Goal: Task Accomplishment & Management: Complete application form

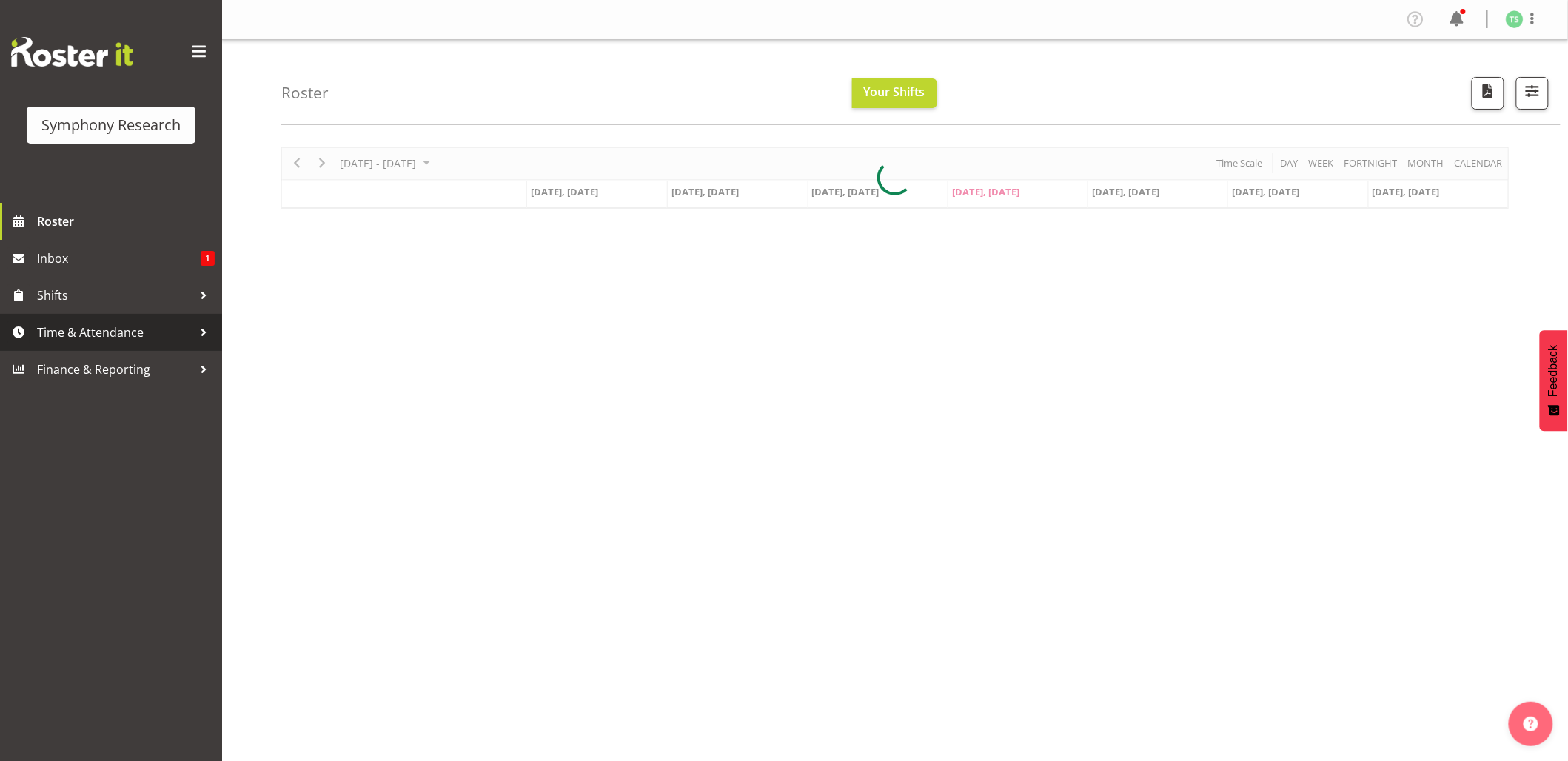
click at [97, 333] on span "Time & Attendance" at bounding box center [115, 332] width 156 height 22
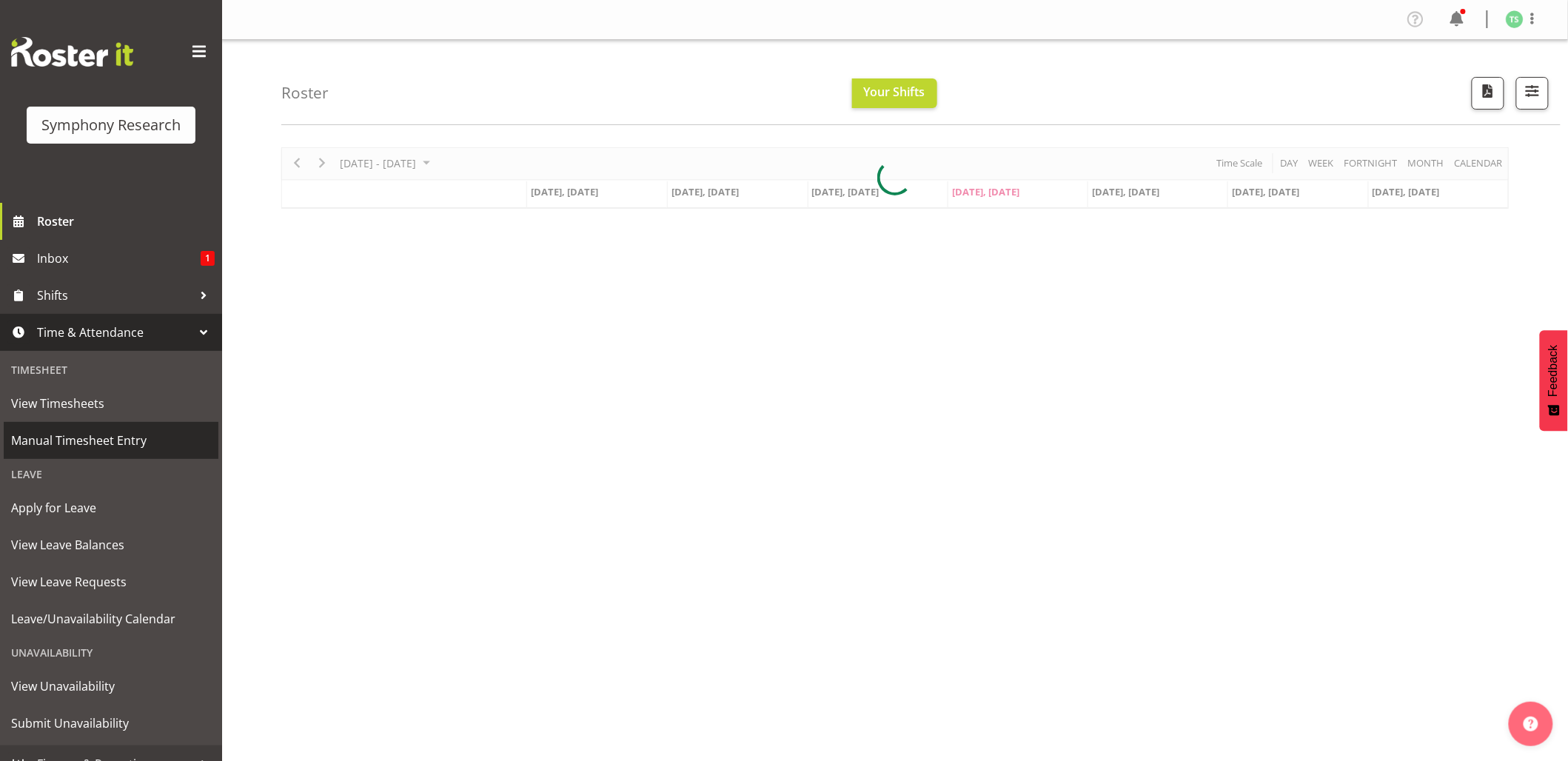
click at [93, 437] on span "Manual Timesheet Entry" at bounding box center [110, 440] width 200 height 22
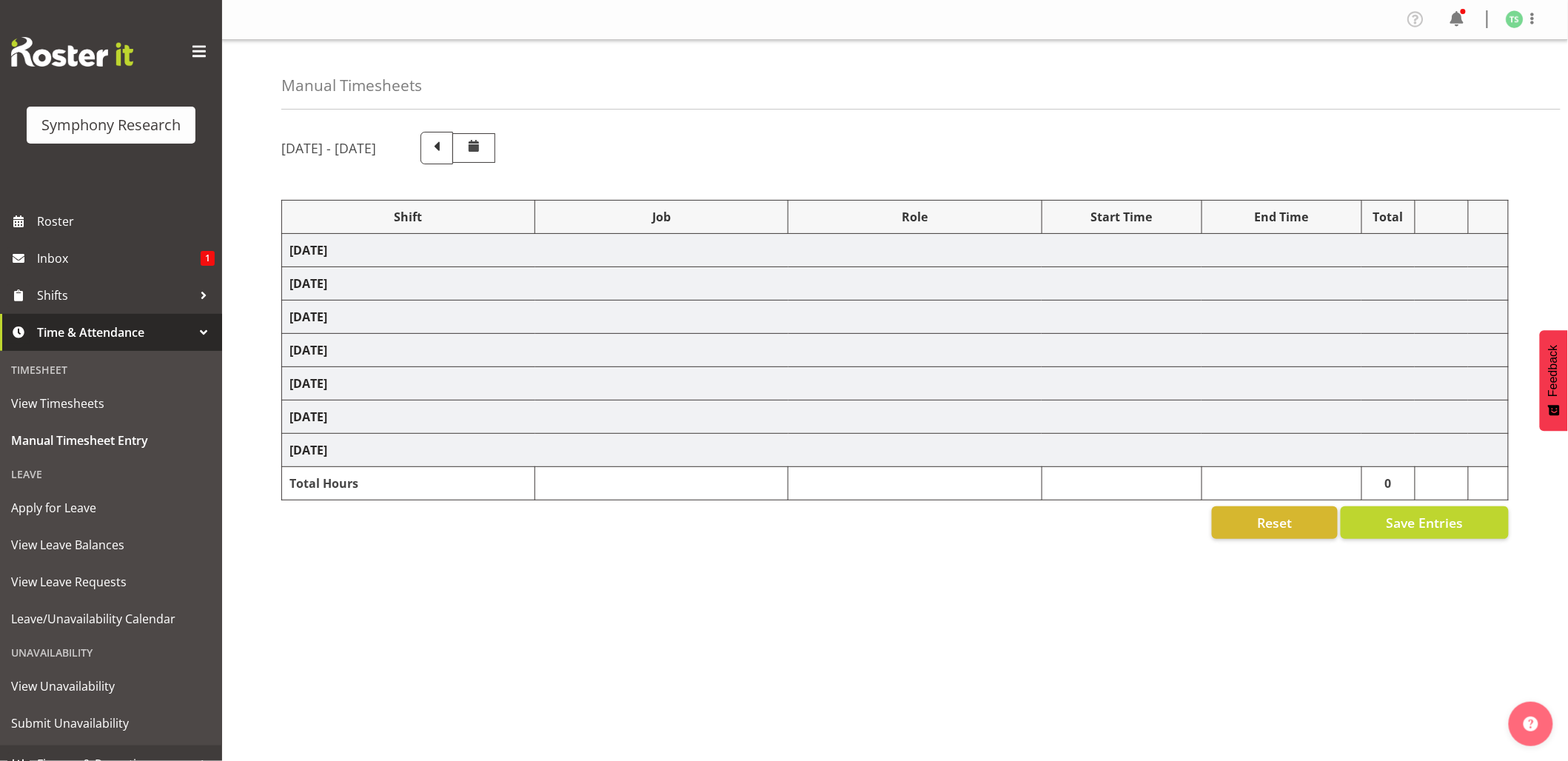
select select "48116"
select select "10420"
select select "47"
select select "26078"
select select "10499"
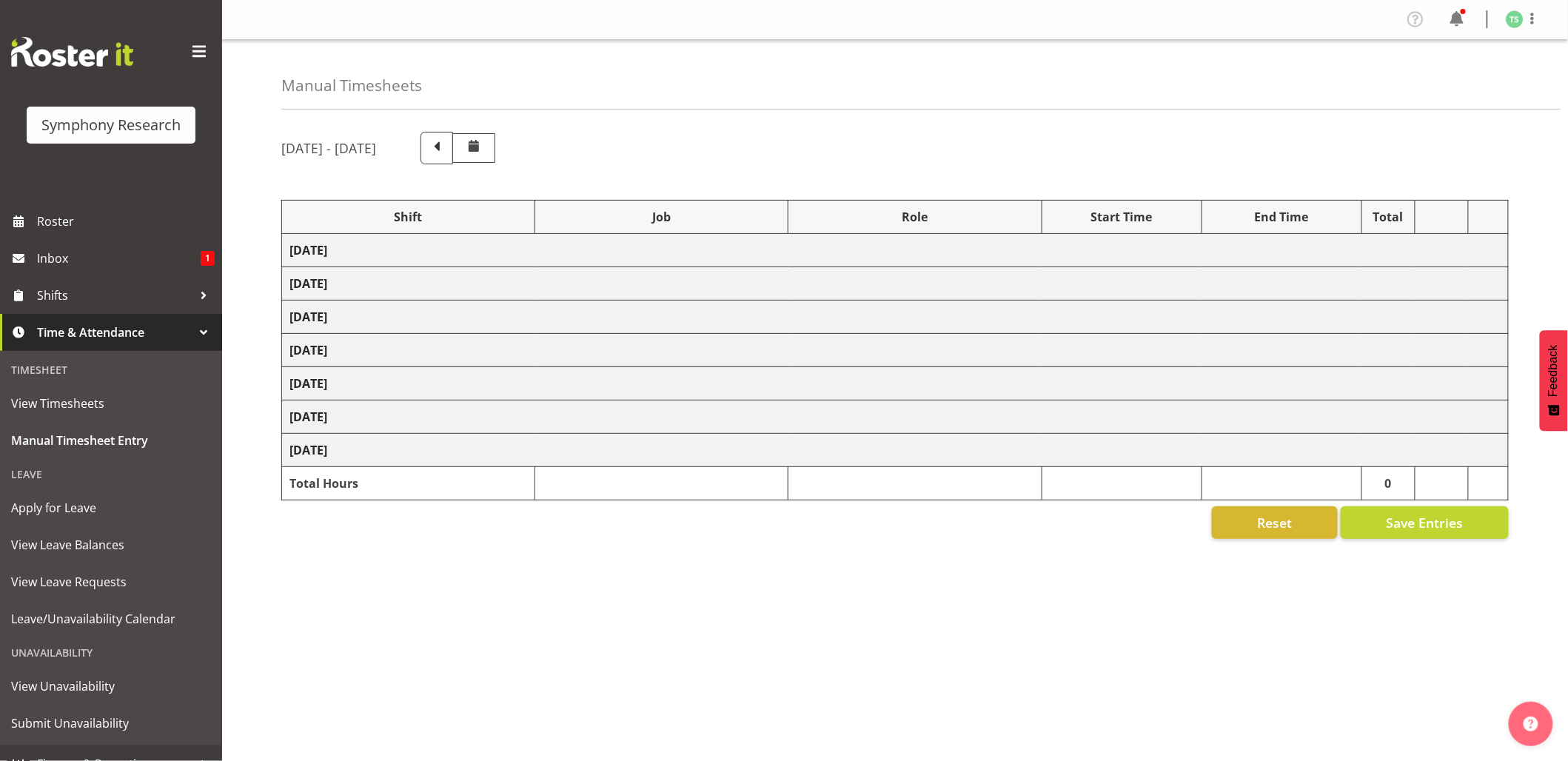
select select "47"
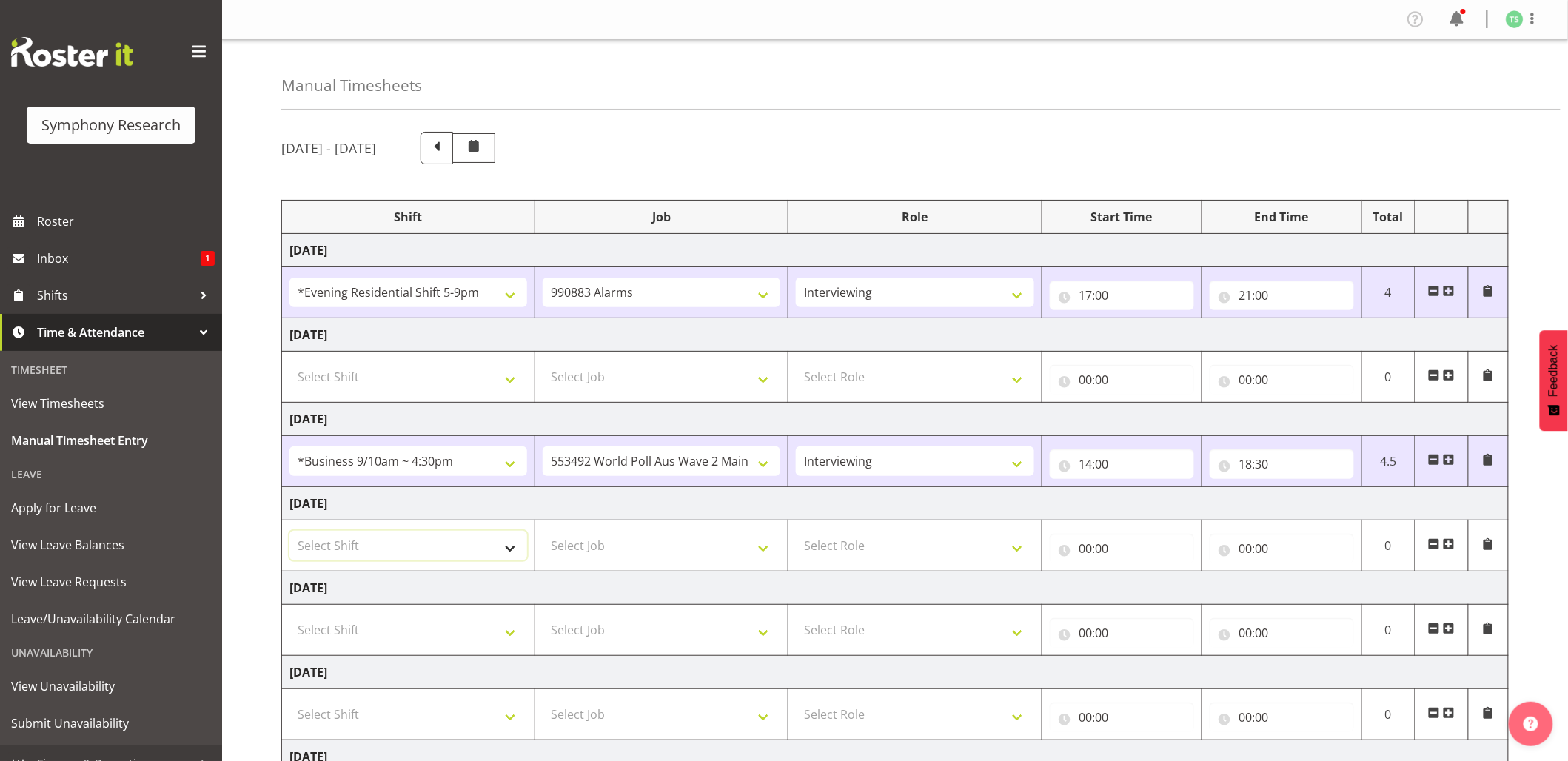
click at [511, 552] on select "Select Shift !!Project Briefing (Job to be assigned) !!Weekend Residential (Ros…" at bounding box center [408, 545] width 237 height 29
select select "26078"
click at [289, 533] on select "Select Shift !!Project Briefing (Job to be assigned) !!Weekend Residential (Ros…" at bounding box center [408, 545] width 237 height 29
click at [768, 551] on select "Select Job 550060 IF Admin 553492 World Poll Aus Wave 2 Main 2025 553500 BFM [D…" at bounding box center [661, 545] width 237 height 29
select select "10499"
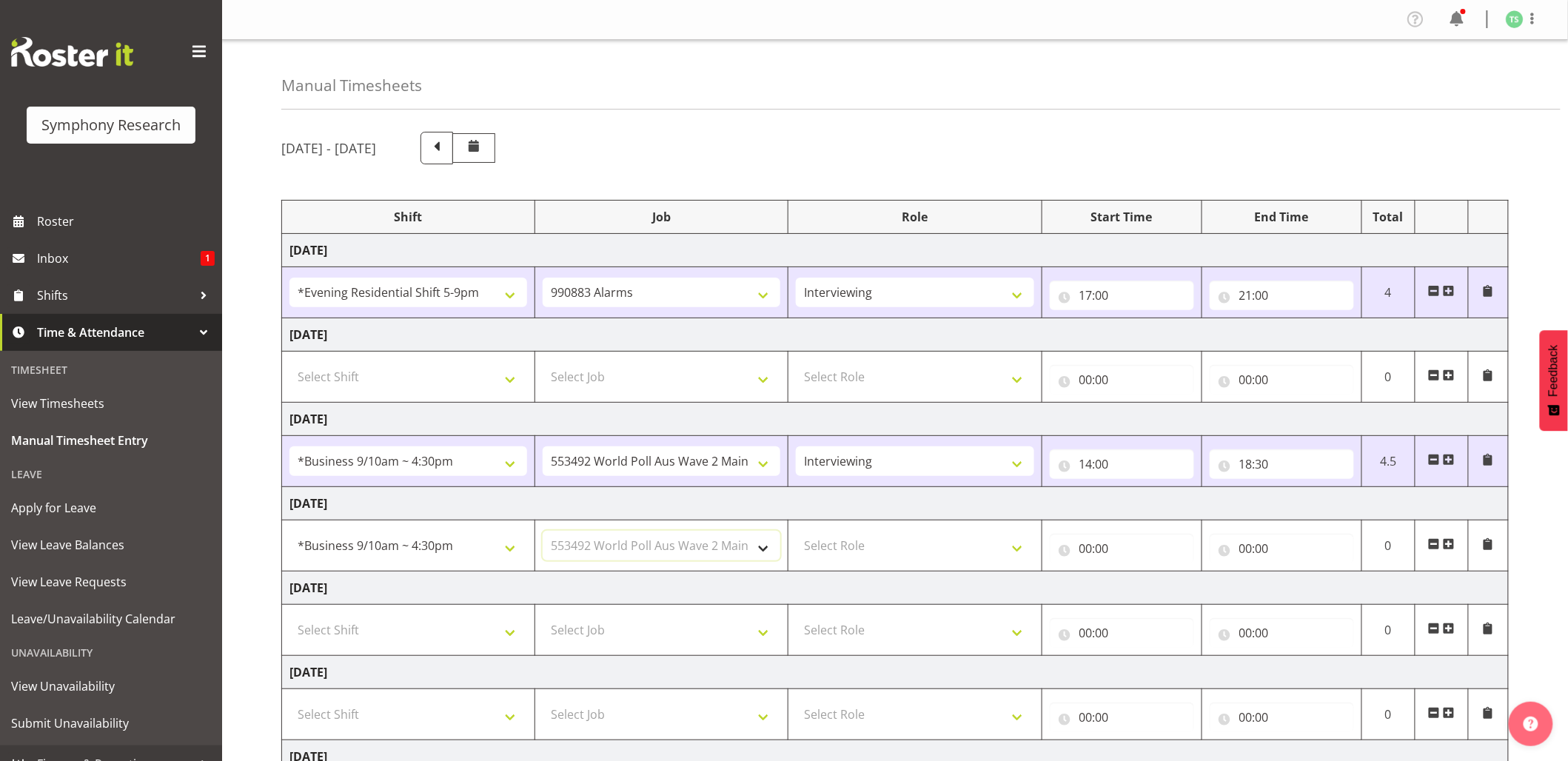
click at [542, 533] on select "Select Job 550060 IF Admin 553492 World Poll Aus Wave 2 Main 2025 553500 BFM [D…" at bounding box center [661, 545] width 237 height 29
click at [1014, 558] on select "Select Role Briefing Interviewing" at bounding box center [915, 545] width 237 height 29
select select "47"
click at [796, 533] on select "Select Role Briefing Interviewing" at bounding box center [915, 545] width 237 height 29
click at [1083, 555] on input "00:00" at bounding box center [1121, 548] width 144 height 29
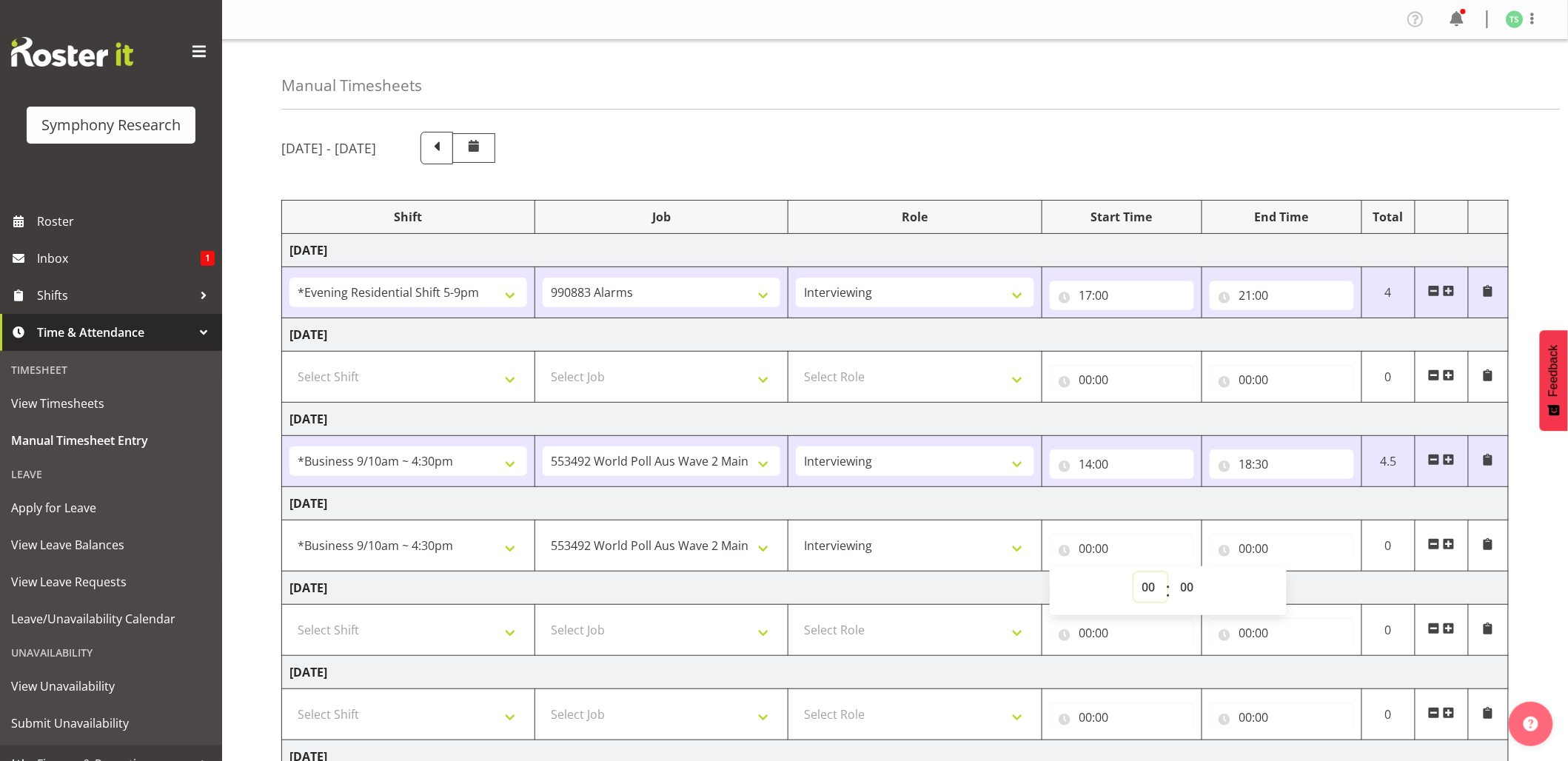
click at [1144, 580] on select "00 01 02 03 04 05 06 07 08 09 10 11 12 13 14 15 16 17 18 19 20 21 22 23" at bounding box center [1150, 587] width 33 height 29
select select "14"
click at [1134, 575] on select "00 01 02 03 04 05 06 07 08 09 10 11 12 13 14 15 16 17 18 19 20 21 22 23" at bounding box center [1150, 587] width 33 height 29
type input "14:00"
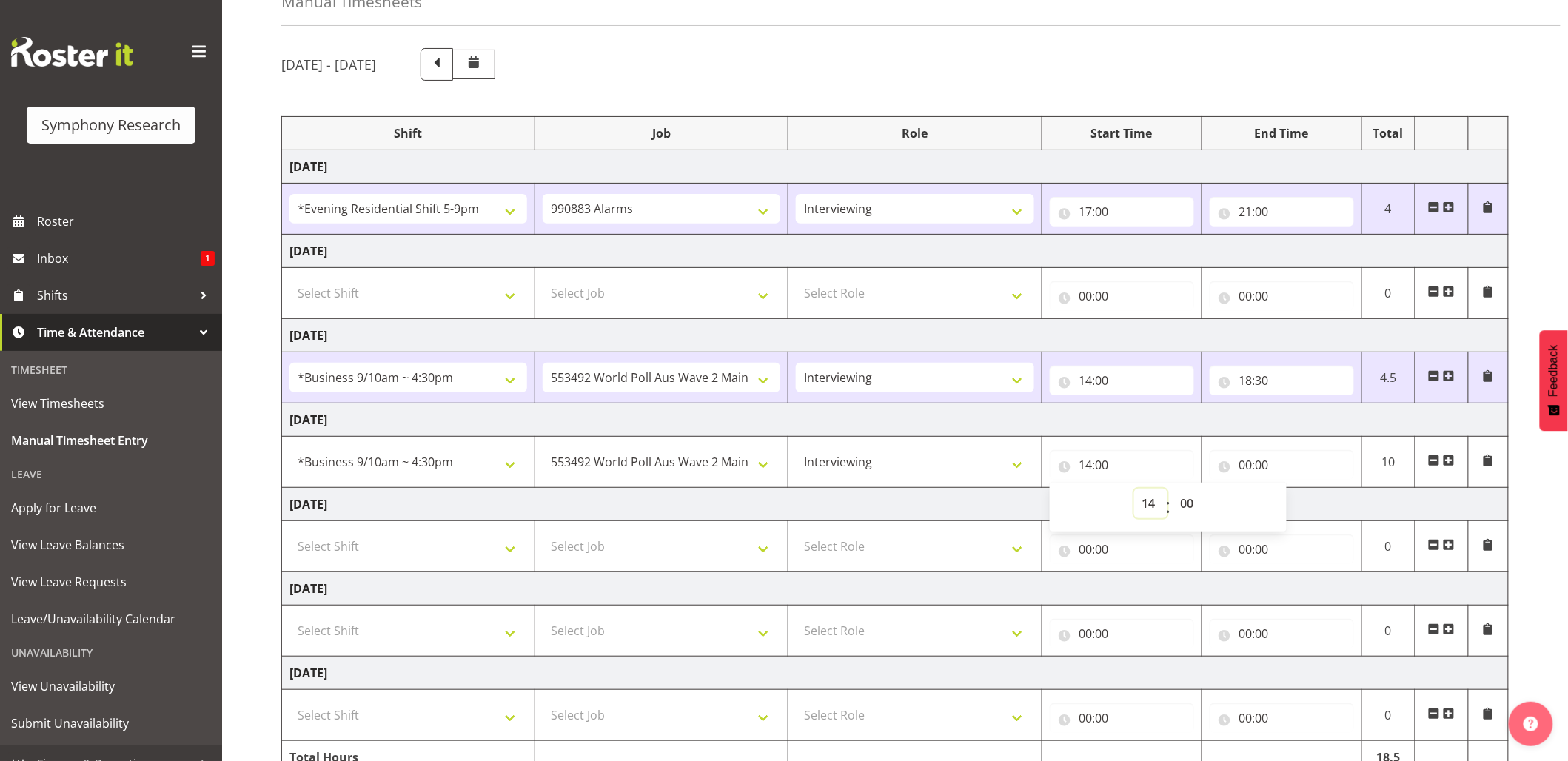
scroll to position [100, 0]
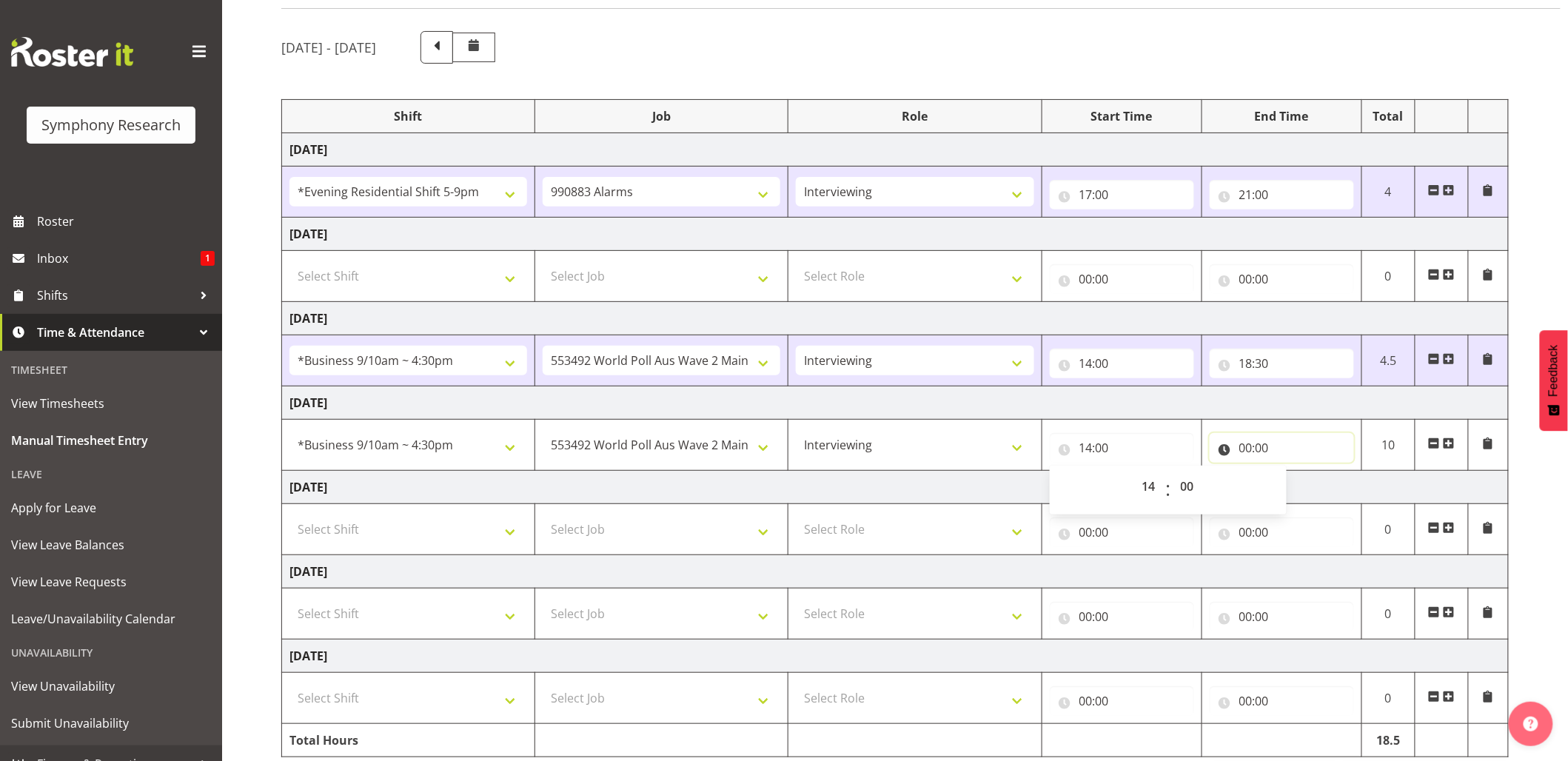
click at [1256, 452] on input "00:00" at bounding box center [1282, 448] width 144 height 29
click at [1300, 484] on select "00 01 02 03 04 05 06 07 08 09 10 11 12 13 14 15 16 17 18 19 20 21 22 23" at bounding box center [1310, 486] width 33 height 29
select select "16"
click at [1294, 475] on select "00 01 02 03 04 05 06 07 08 09 10 11 12 13 14 15 16 17 18 19 20 21 22 23" at bounding box center [1310, 486] width 33 height 29
type input "16:00"
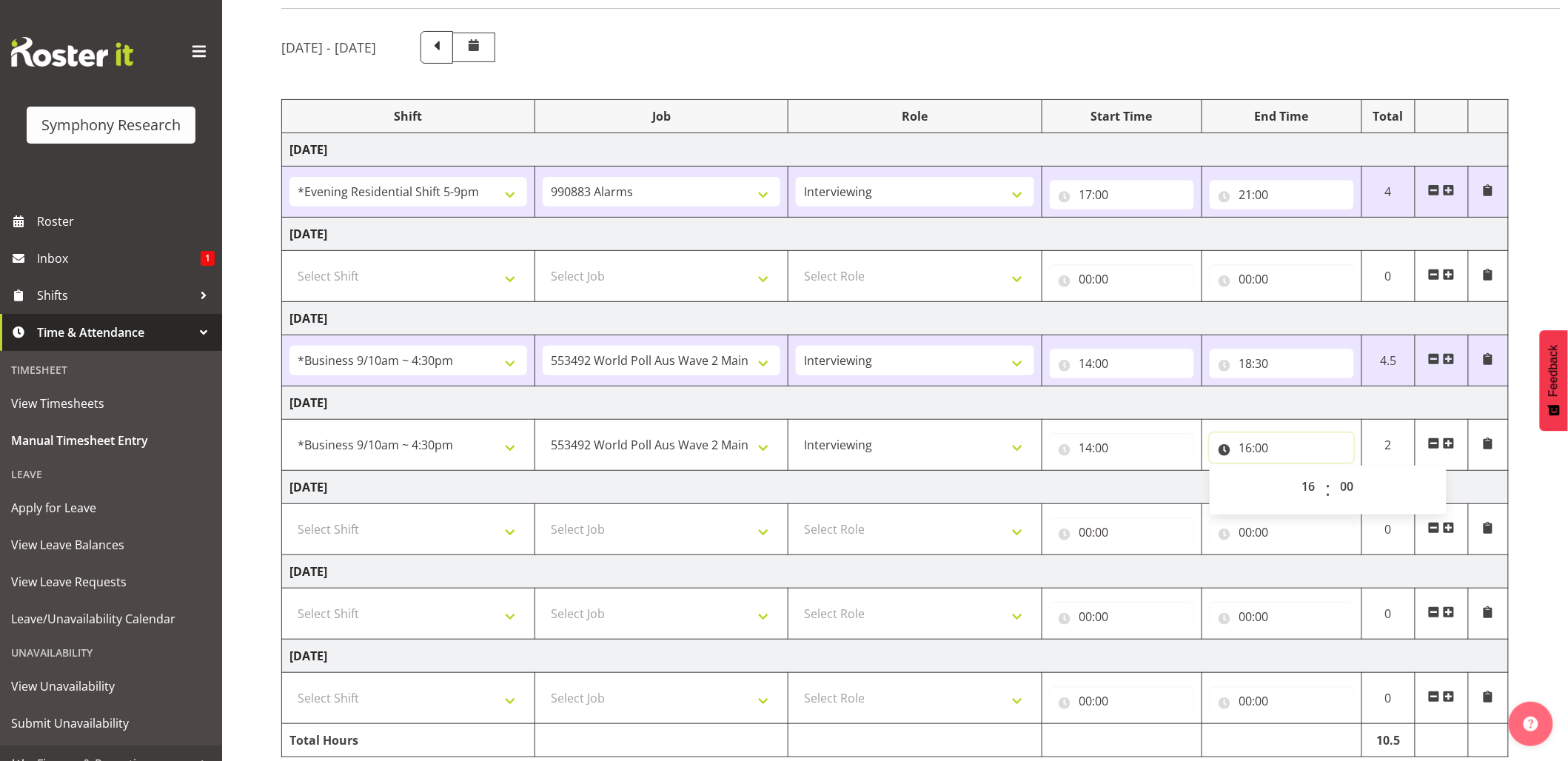
click at [1267, 450] on input "16:00" at bounding box center [1282, 448] width 144 height 29
click at [1335, 478] on select "00 01 02 03 04 05 06 07 08 09 10 11 12 13 14 15 16 17 18 19 20 21 22 23 24 25 2…" at bounding box center [1349, 486] width 33 height 29
select select "30"
click at [1332, 475] on select "00 01 02 03 04 05 06 07 08 09 10 11 12 13 14 15 16 17 18 19 20 21 22 23 24 25 2…" at bounding box center [1349, 486] width 33 height 29
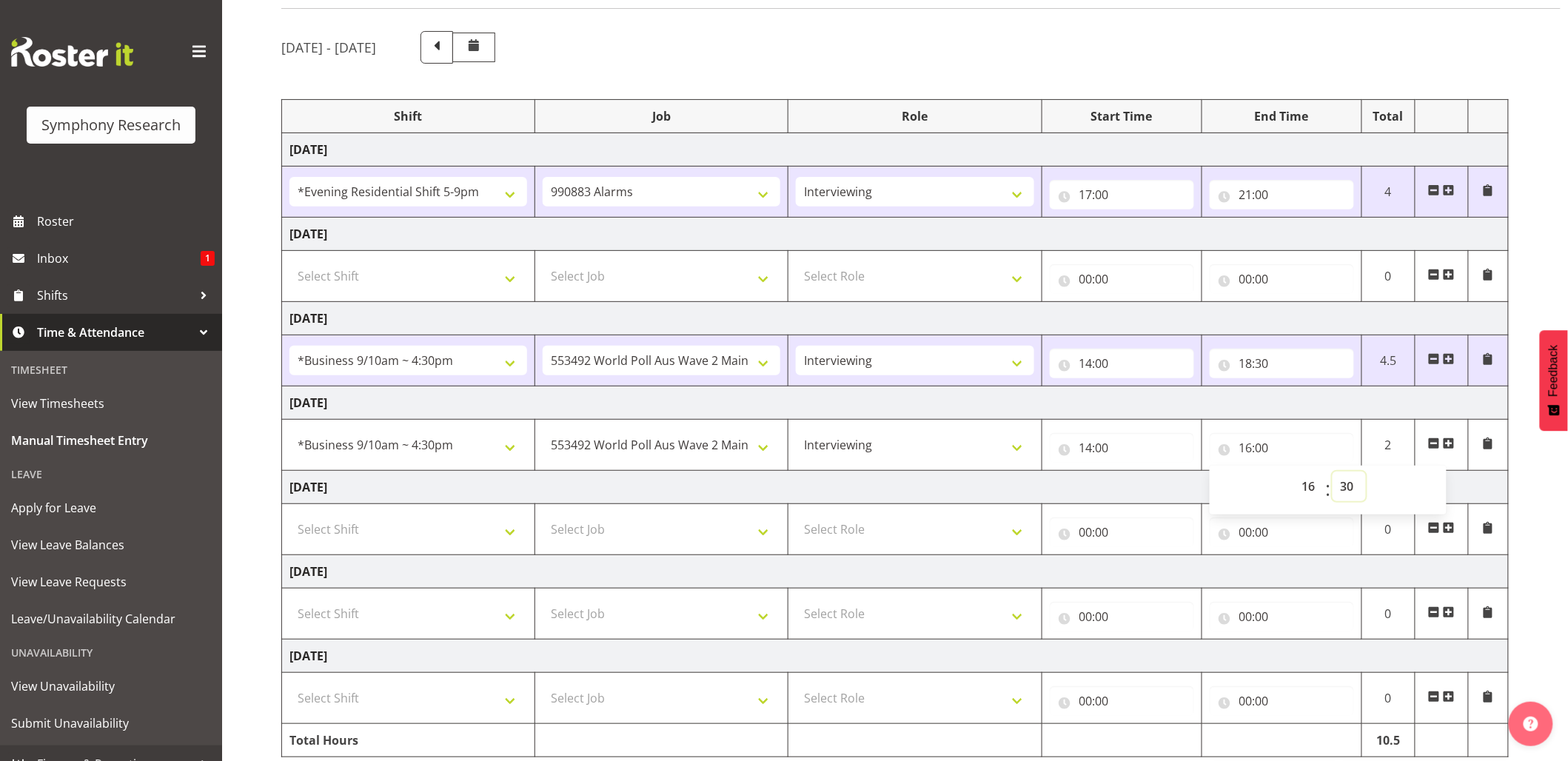
type input "16:30"
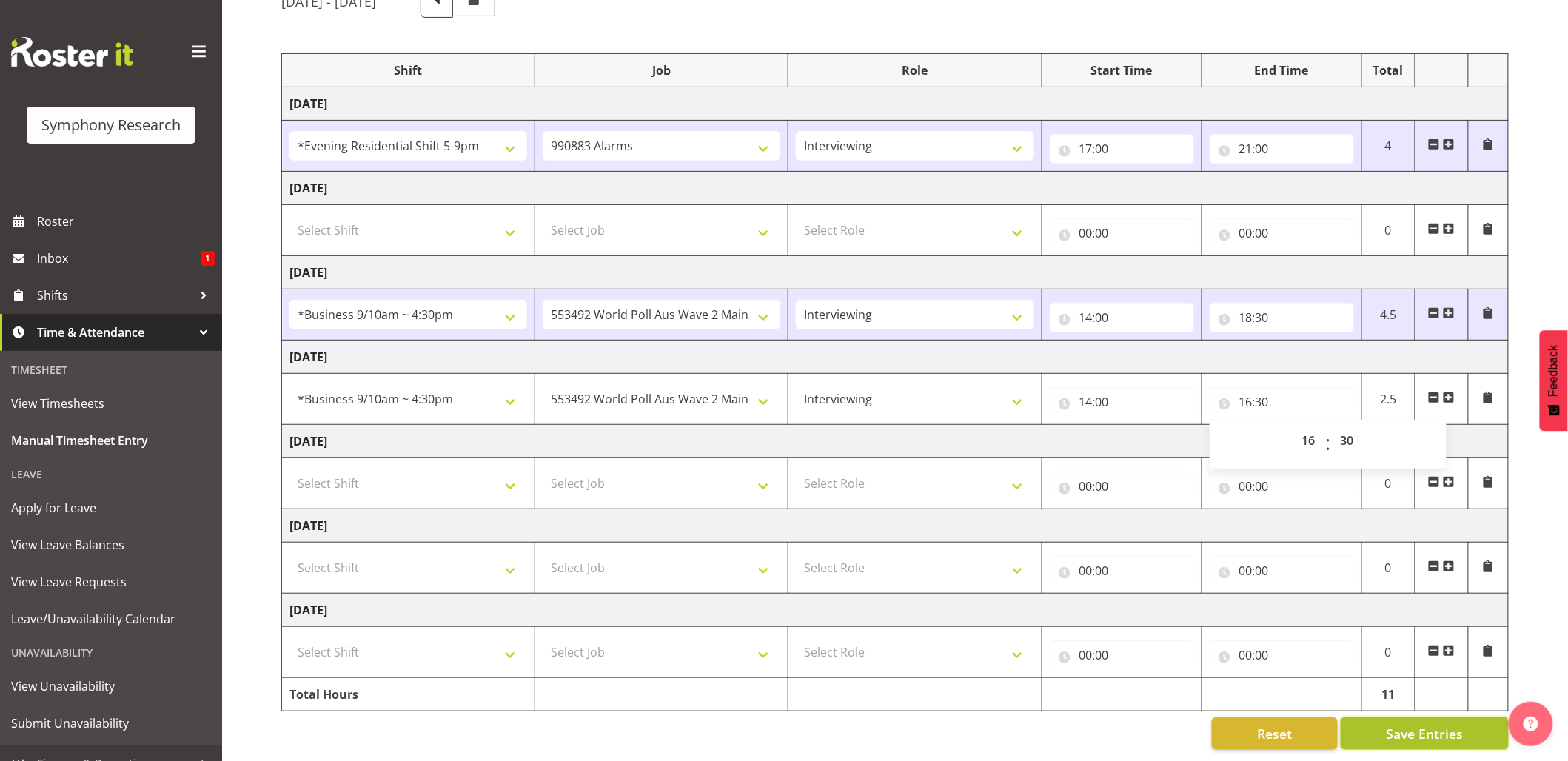
click at [1419, 724] on span "Save Entries" at bounding box center [1424, 734] width 77 height 19
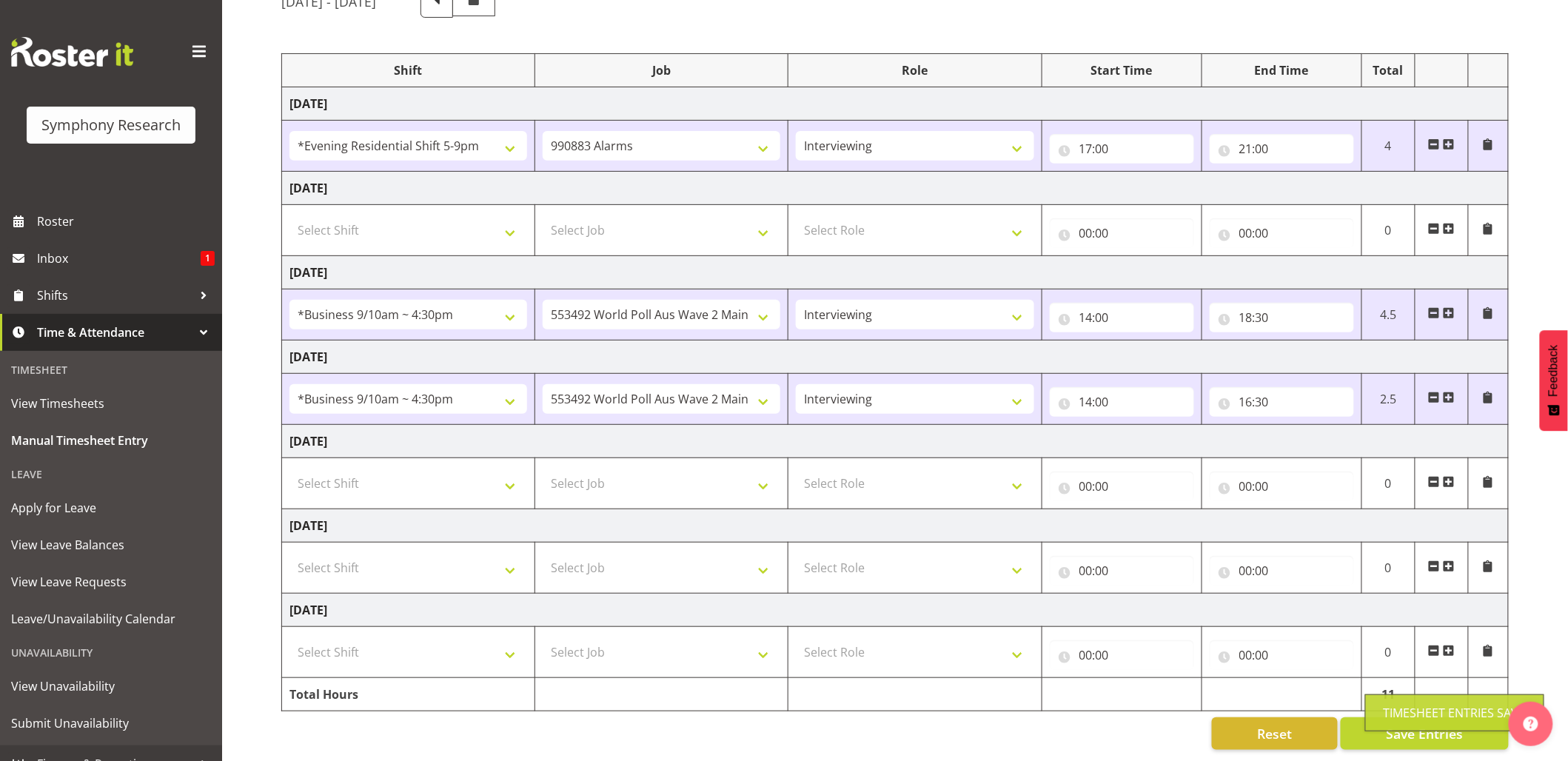
click at [1402, 717] on div "Timesheet Entries Save" at bounding box center [1454, 712] width 142 height 18
click at [1426, 708] on div "Timesheet Entries Save" at bounding box center [1454, 712] width 142 height 18
click at [765, 388] on select "550060 IF Admin 553492 World Poll Aus Wave 2 Main 2025 553500 BFM [DATE] - [DAT…" at bounding box center [661, 399] width 237 height 29
click at [515, 384] on select "!!Project Briefing (Job to be assigned) !!Weekend Residential (Roster IT Shift …" at bounding box center [408, 399] width 237 height 29
click at [1387, 724] on span "Save Entries" at bounding box center [1424, 734] width 77 height 19
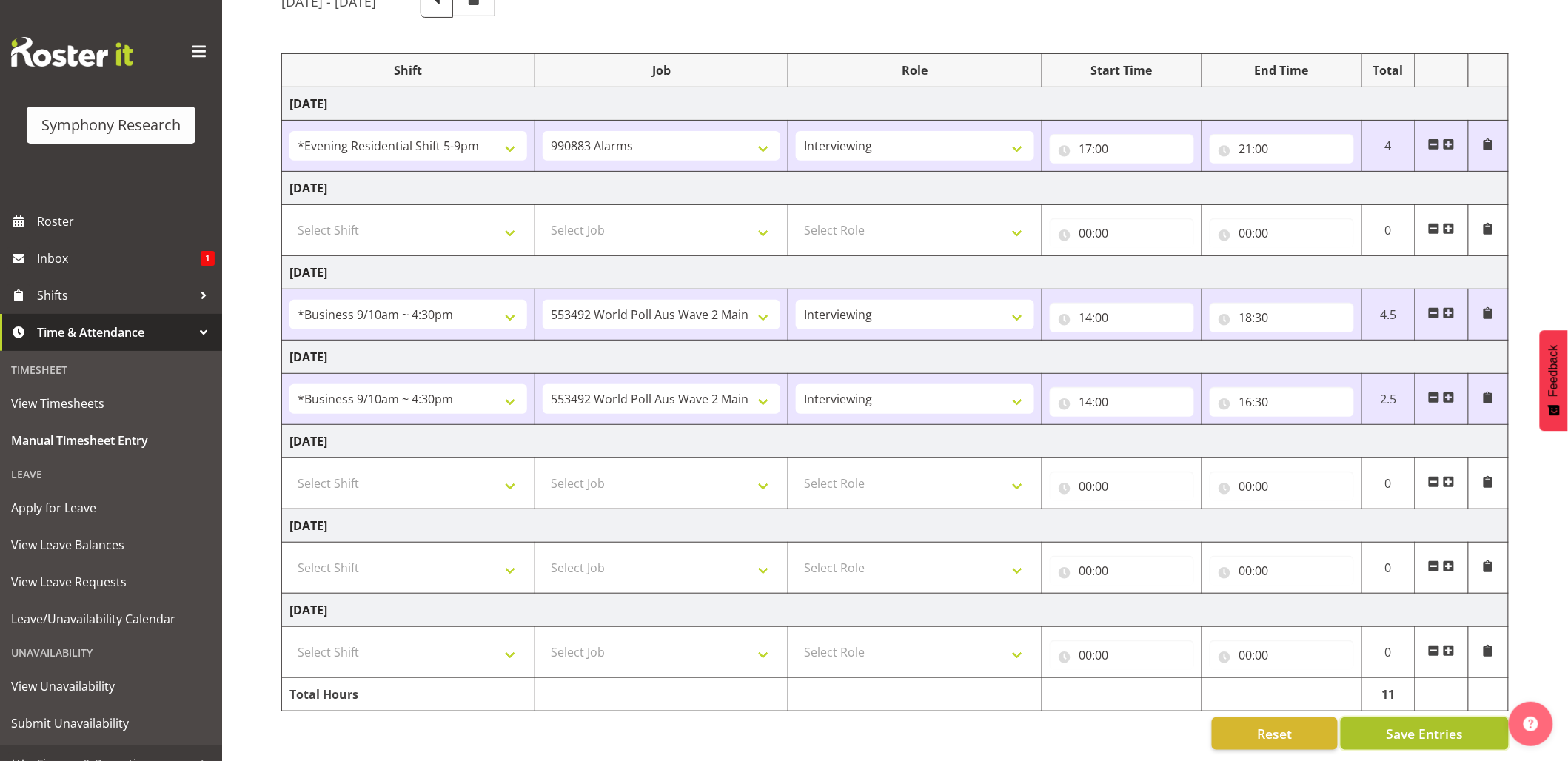
click at [1387, 724] on span "Save Entries" at bounding box center [1424, 734] width 77 height 19
click at [1387, 712] on div "Timesheet Entries Save" at bounding box center [1454, 712] width 142 height 18
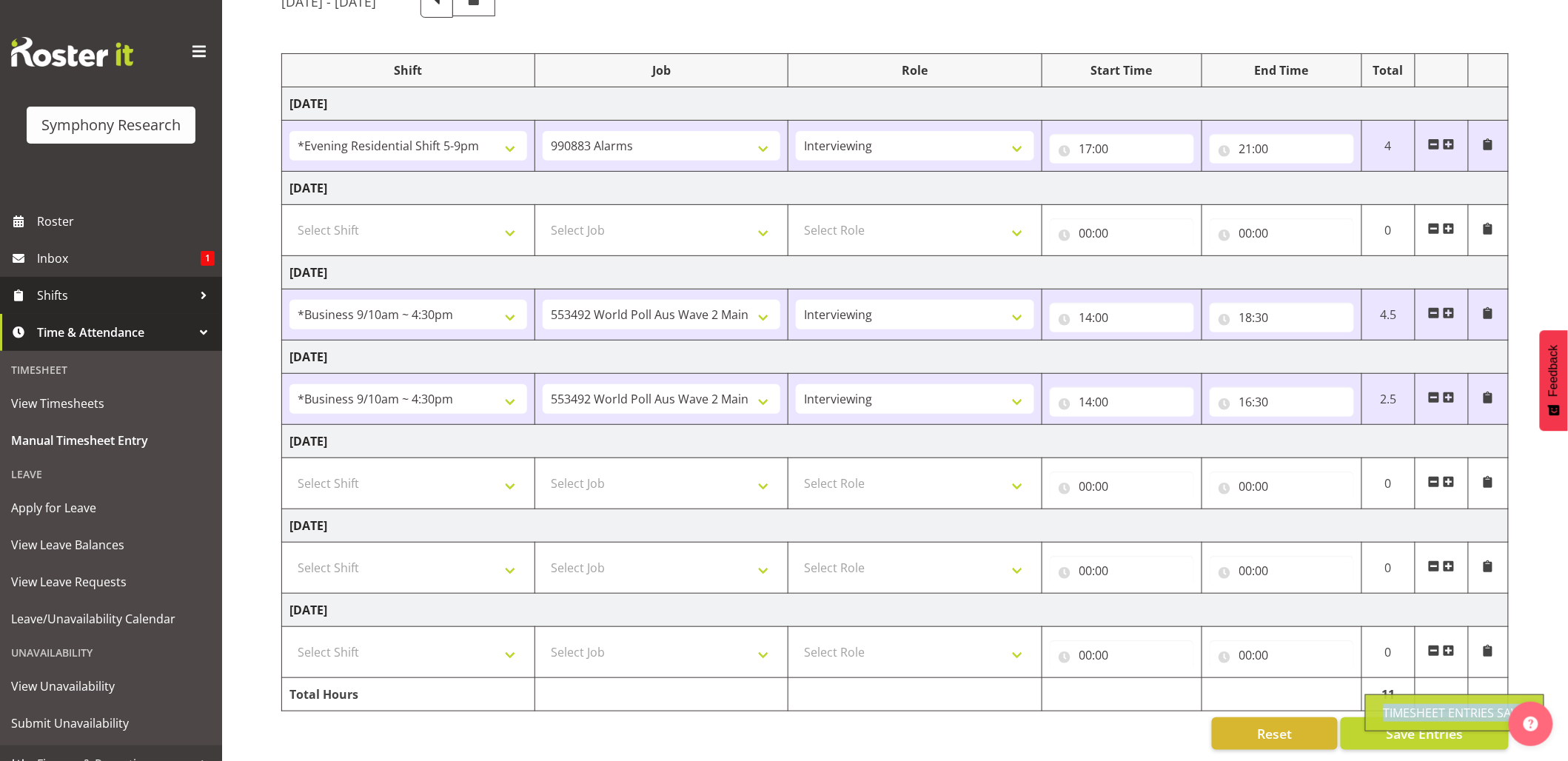
click at [45, 287] on span "Shifts" at bounding box center [115, 295] width 156 height 22
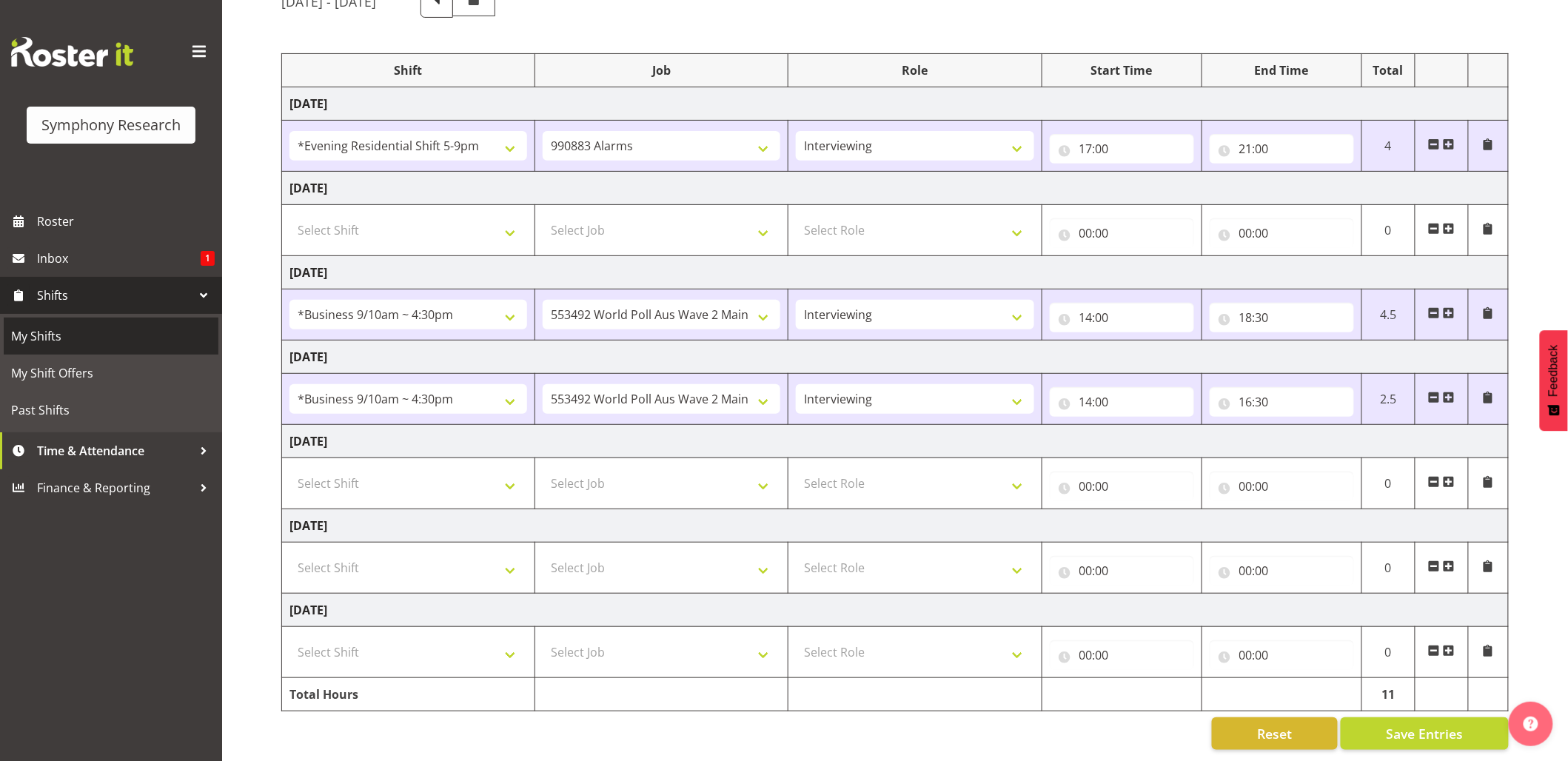
click at [42, 329] on span "My Shifts" at bounding box center [110, 336] width 200 height 22
